Goal: Transaction & Acquisition: Purchase product/service

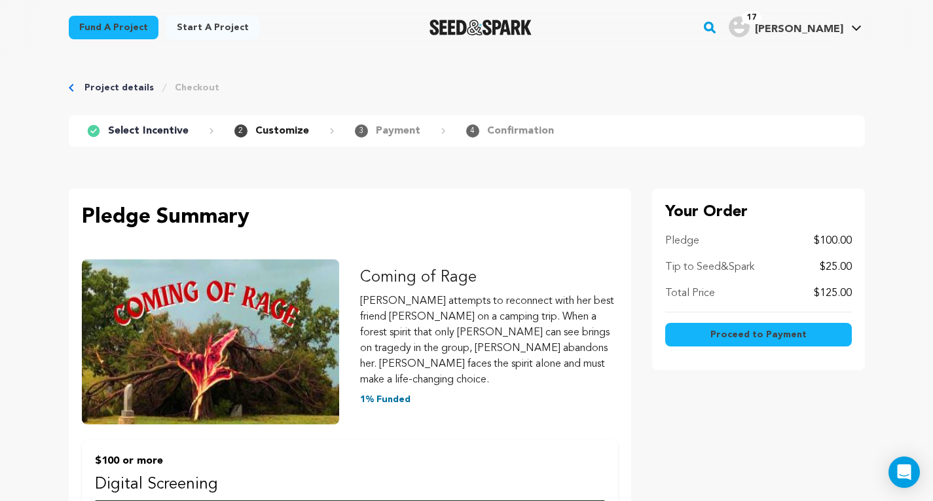
click at [73, 84] on icon "Breadcrumb" at bounding box center [71, 88] width 5 height 8
click at [69, 84] on icon "Breadcrumb" at bounding box center [71, 88] width 5 height 8
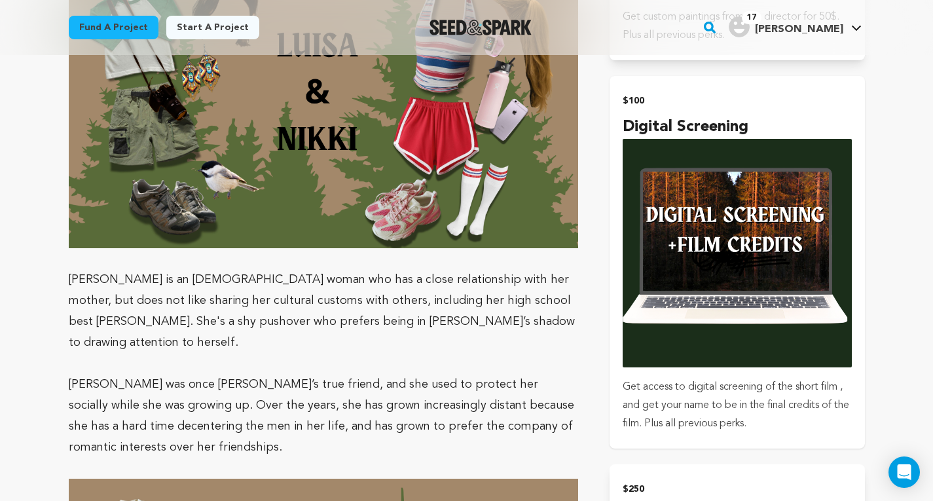
scroll to position [2353, 0]
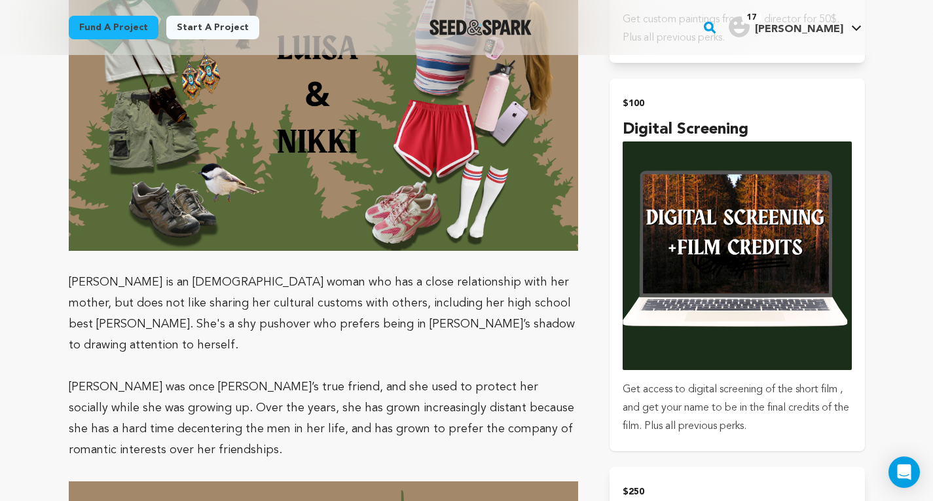
drag, startPoint x: 775, startPoint y: 369, endPoint x: 650, endPoint y: 347, distance: 127.0
click at [650, 380] on p "Get access to digital screening of the short film , and get your name to be in …" at bounding box center [737, 407] width 229 height 55
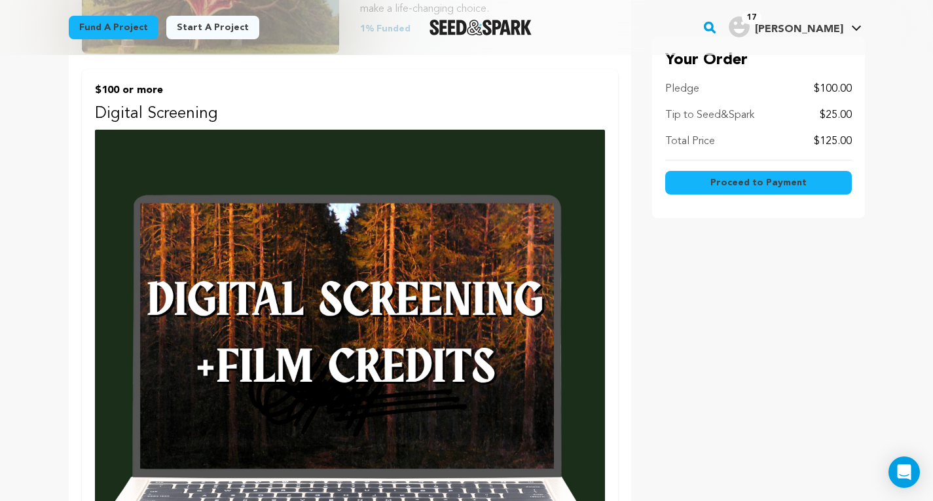
scroll to position [417, 0]
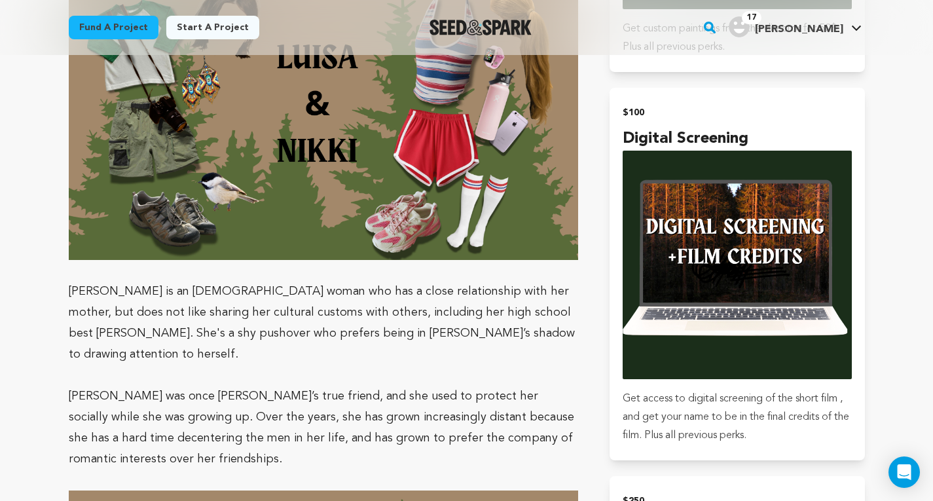
scroll to position [2342, 0]
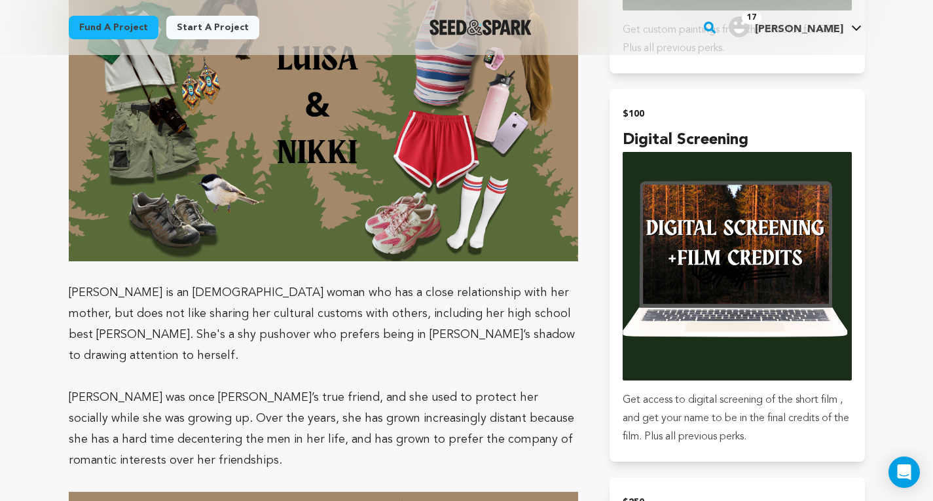
drag, startPoint x: 753, startPoint y: 385, endPoint x: 537, endPoint y: 209, distance: 278.8
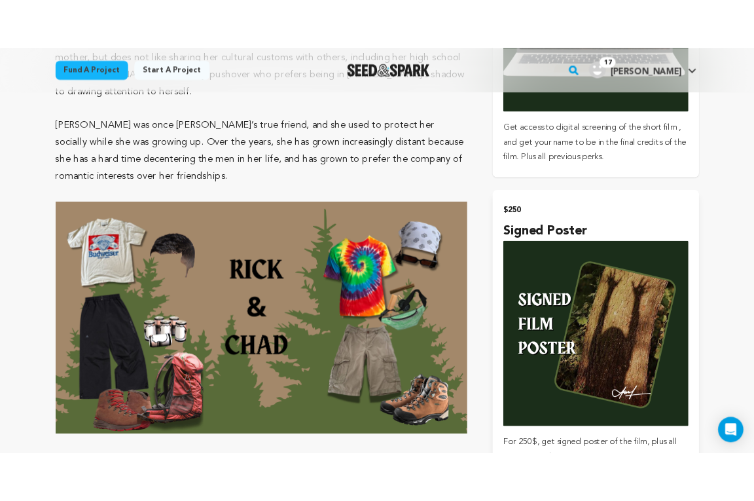
scroll to position [2647, 0]
